Goal: Task Accomplishment & Management: Complete application form

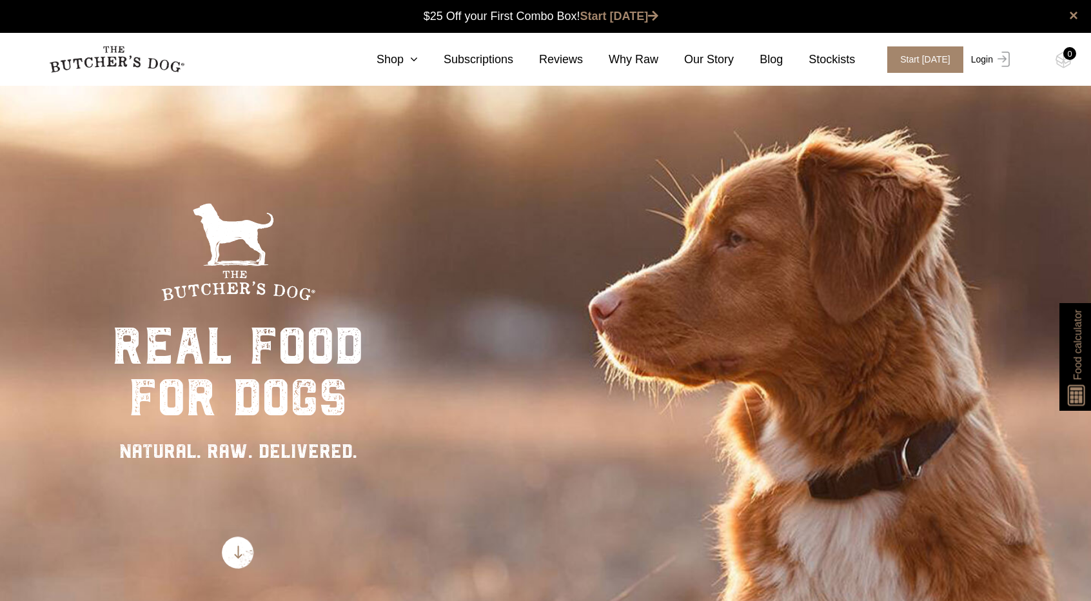
click at [992, 54] on link "Login" at bounding box center [989, 59] width 42 height 26
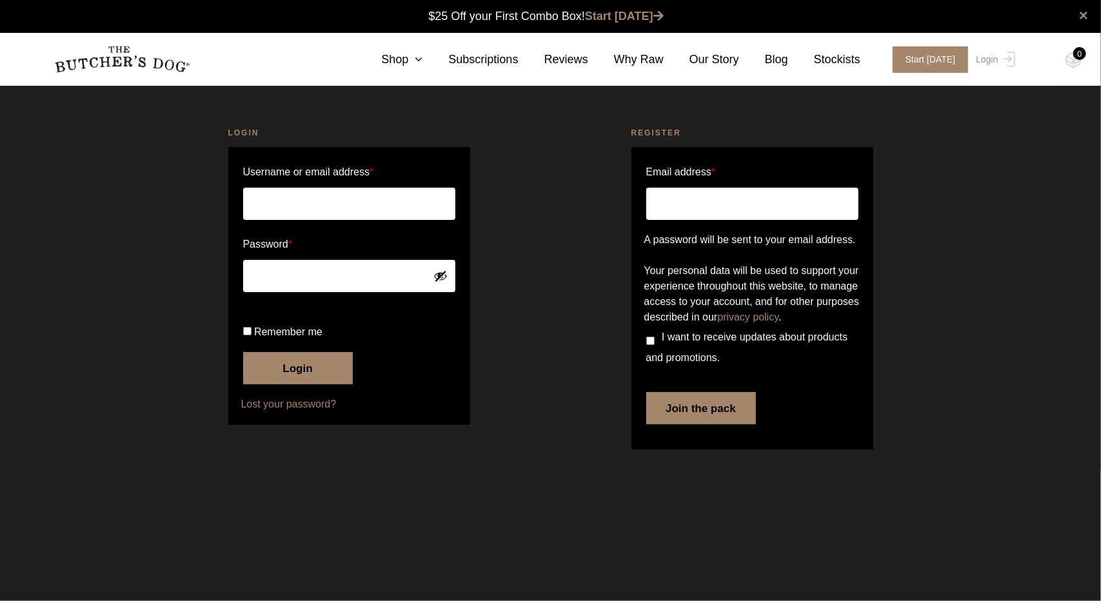
click at [721, 207] on input "Email address *" at bounding box center [752, 204] width 212 height 32
type input "[EMAIL_ADDRESS][DOMAIN_NAME]"
click at [651, 345] on input "I want to receive updates about products and promotions." at bounding box center [650, 341] width 8 height 8
checkbox input "true"
click at [693, 424] on button "Join the pack" at bounding box center [701, 408] width 110 height 32
